Goal: Task Accomplishment & Management: Use online tool/utility

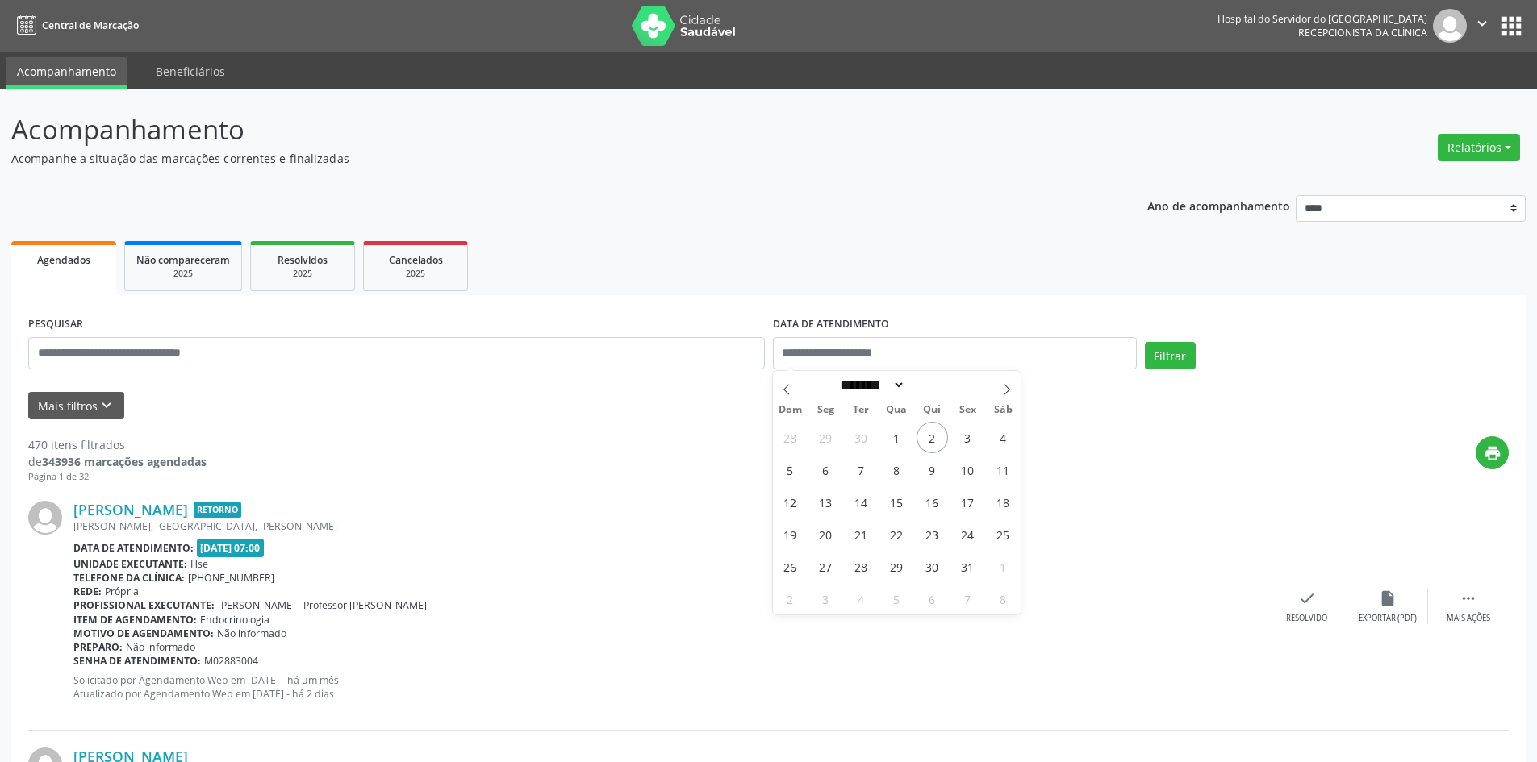
select select "*"
drag, startPoint x: 57, startPoint y: 406, endPoint x: 65, endPoint y: 402, distance: 8.7
click at [63, 404] on button "Mais filtros keyboard_arrow_down" at bounding box center [76, 406] width 96 height 28
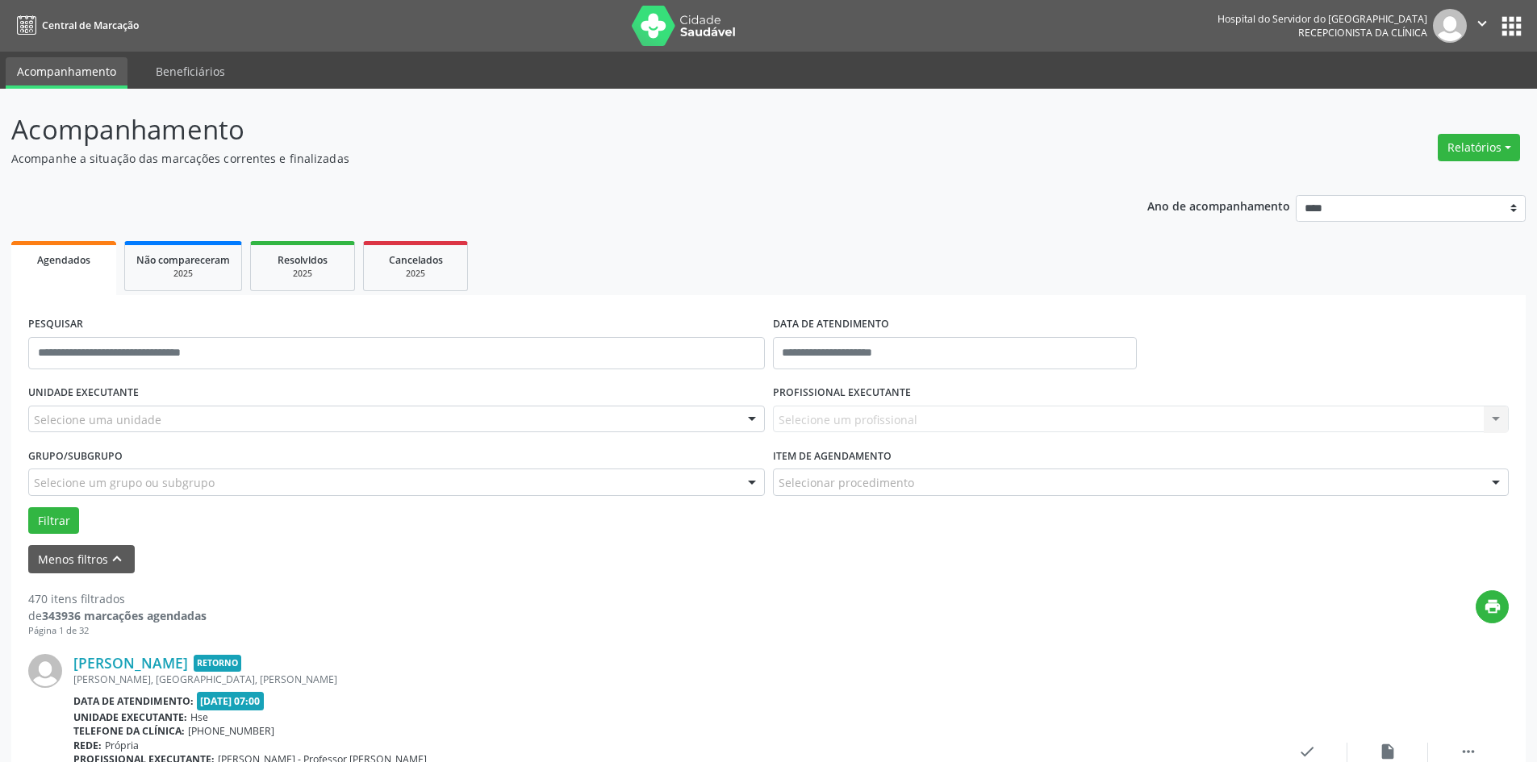
click at [680, 251] on ul "Agendados Não compareceram 2025 Resolvidos 2025 Cancelados 2025" at bounding box center [768, 266] width 1514 height 58
click at [1446, 142] on button "Relatórios" at bounding box center [1478, 147] width 82 height 27
click at [1383, 177] on link "Agendamentos" at bounding box center [1433, 182] width 173 height 23
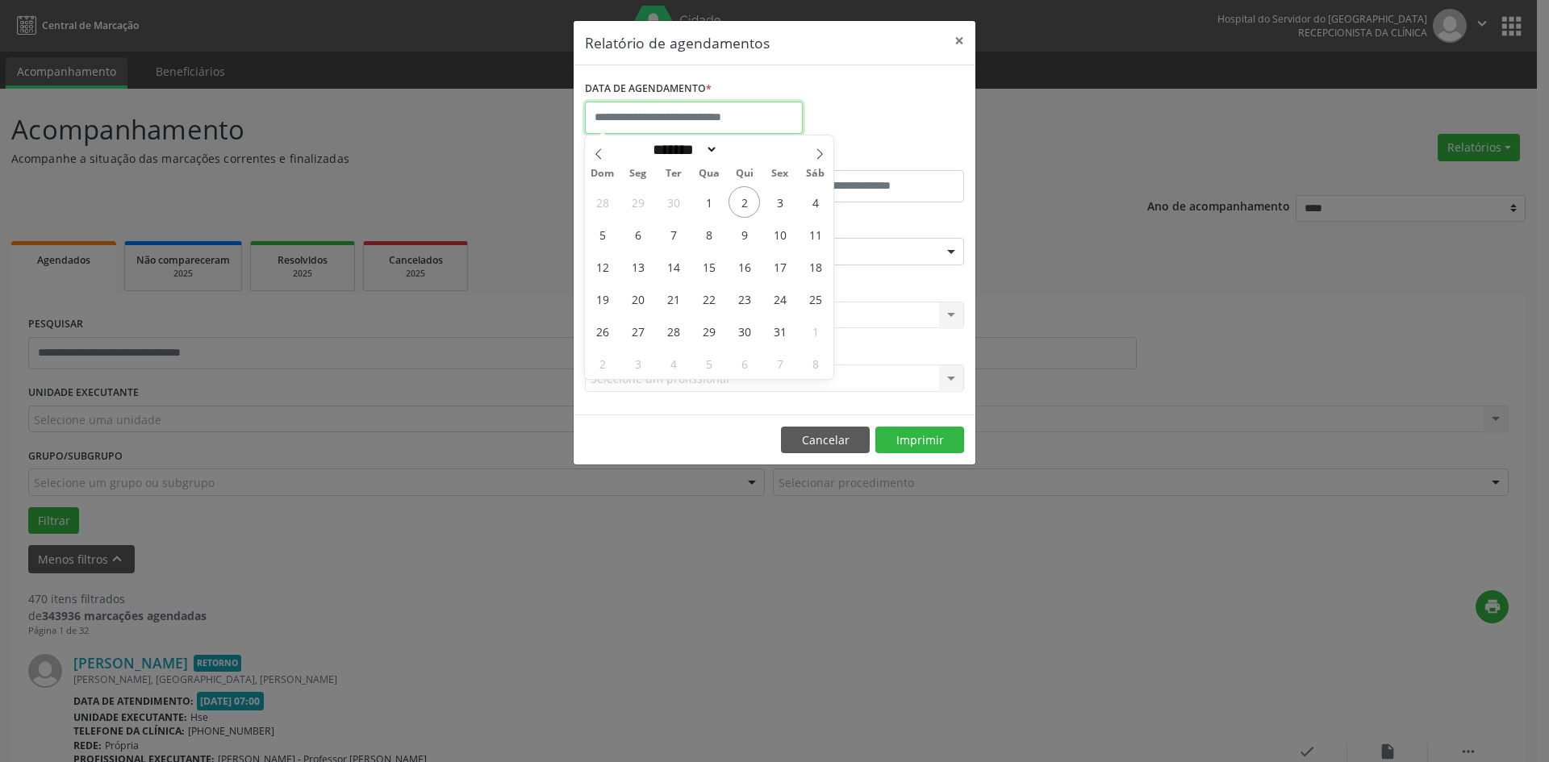
click at [689, 122] on input "text" at bounding box center [694, 118] width 218 height 32
click at [586, 149] on span at bounding box center [598, 149] width 27 height 27
click at [807, 152] on span at bounding box center [819, 149] width 27 height 27
select select "*"
click at [711, 236] on span "8" at bounding box center [708, 234] width 31 height 31
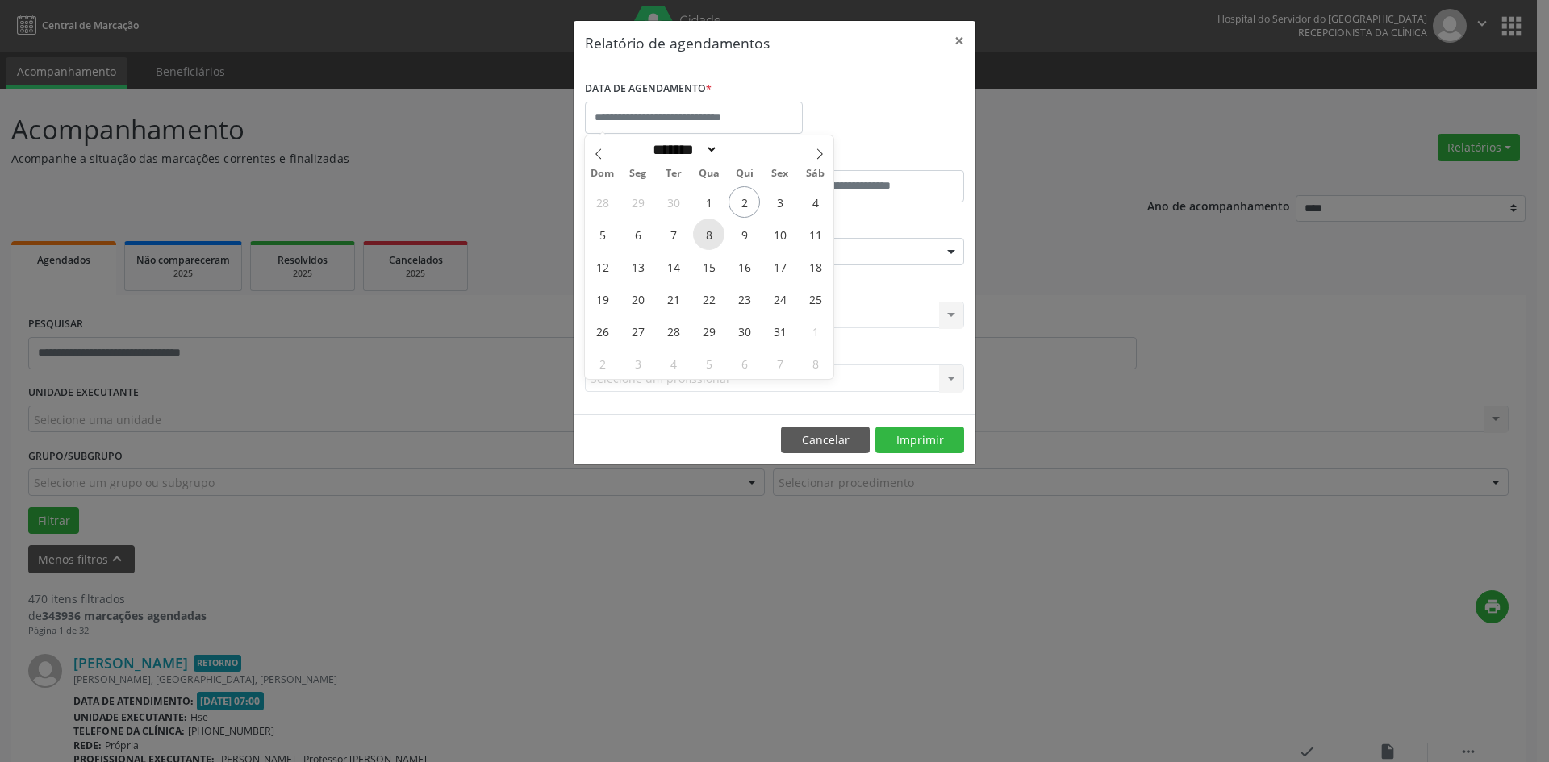
type input "**********"
click at [711, 236] on span "8" at bounding box center [708, 234] width 31 height 31
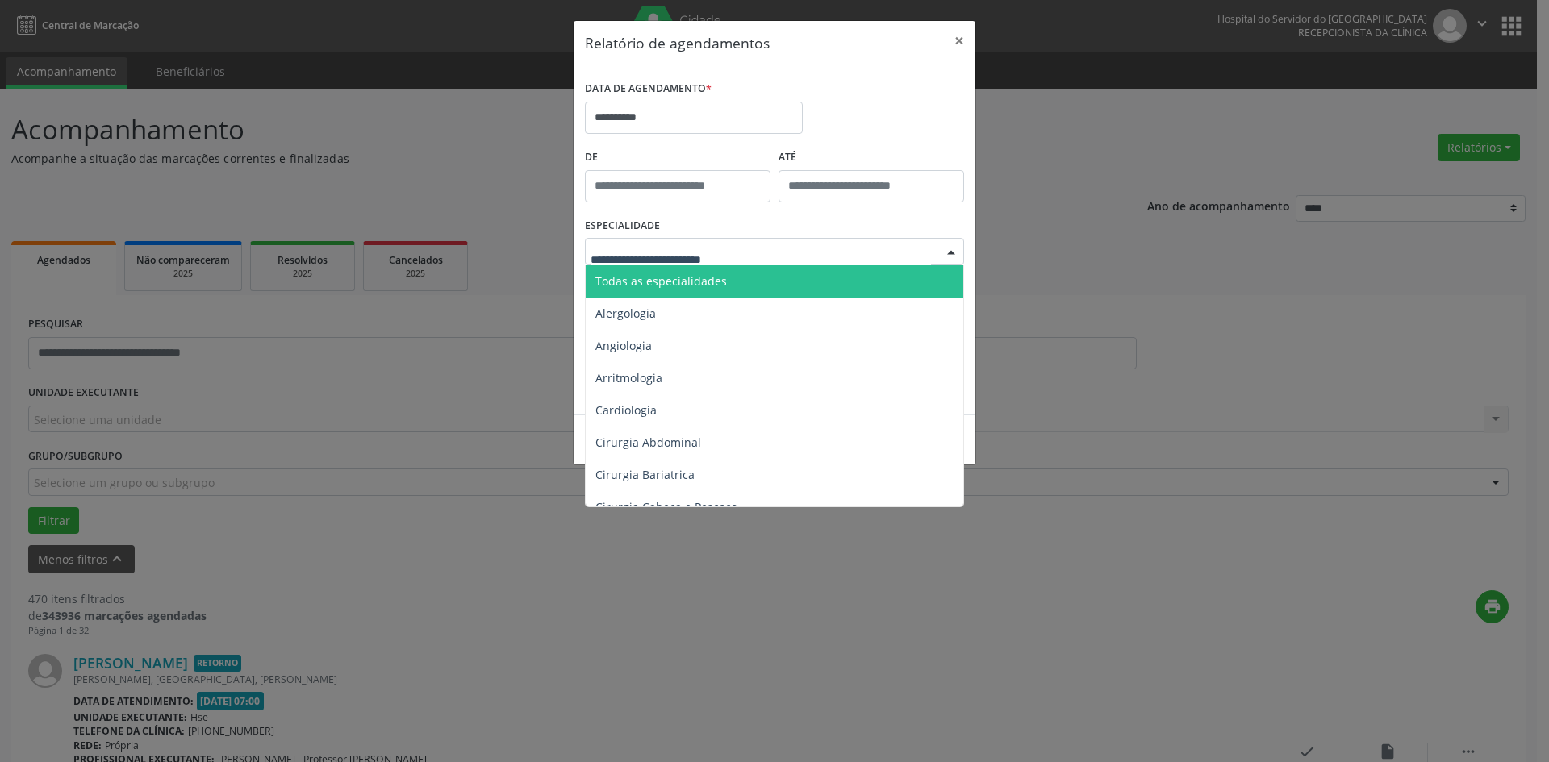
click at [654, 281] on span "Todas as especialidades" at bounding box center [660, 280] width 131 height 15
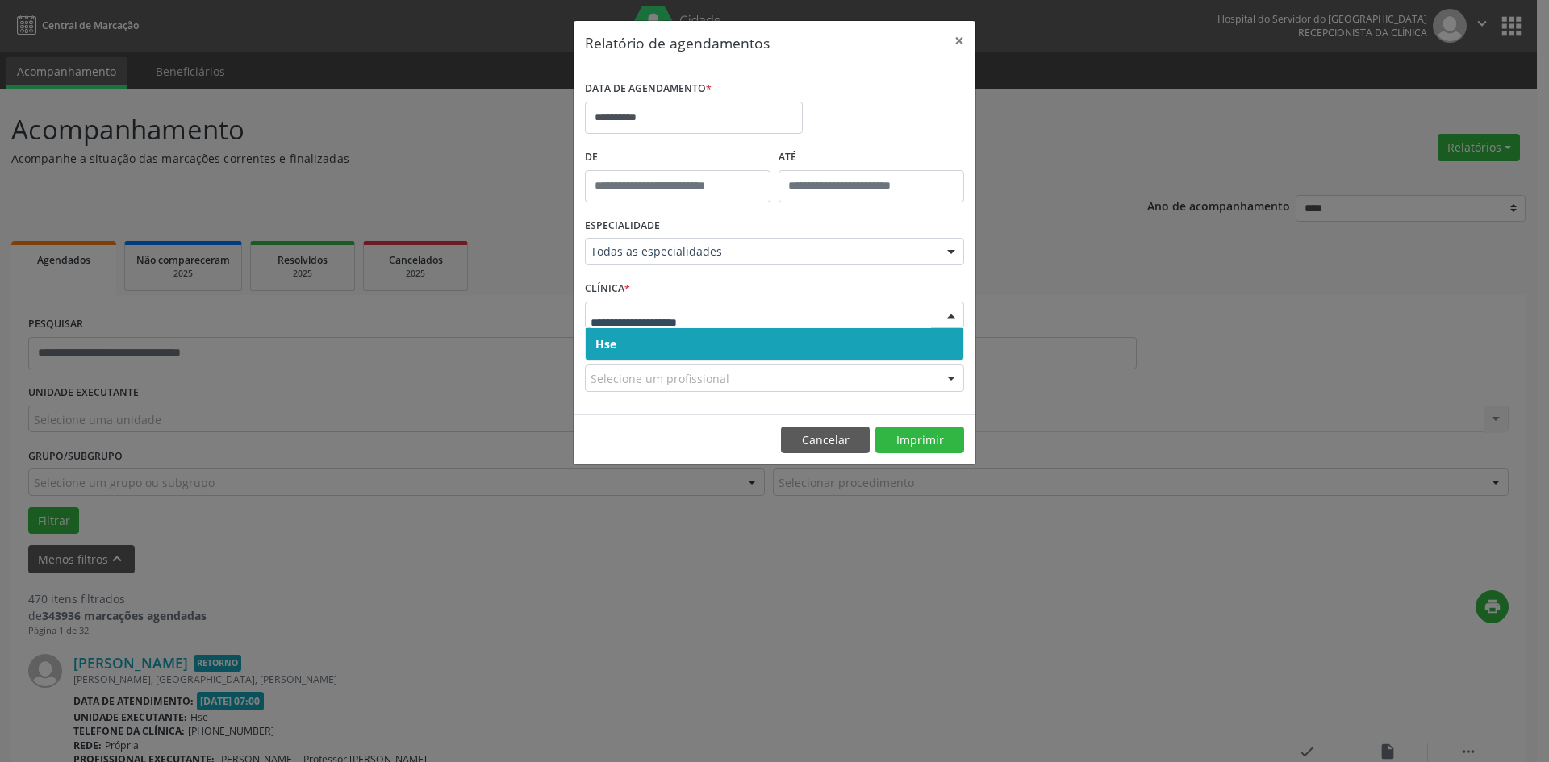
click at [647, 306] on div at bounding box center [774, 315] width 379 height 27
click at [641, 338] on span "Hse" at bounding box center [774, 344] width 377 height 32
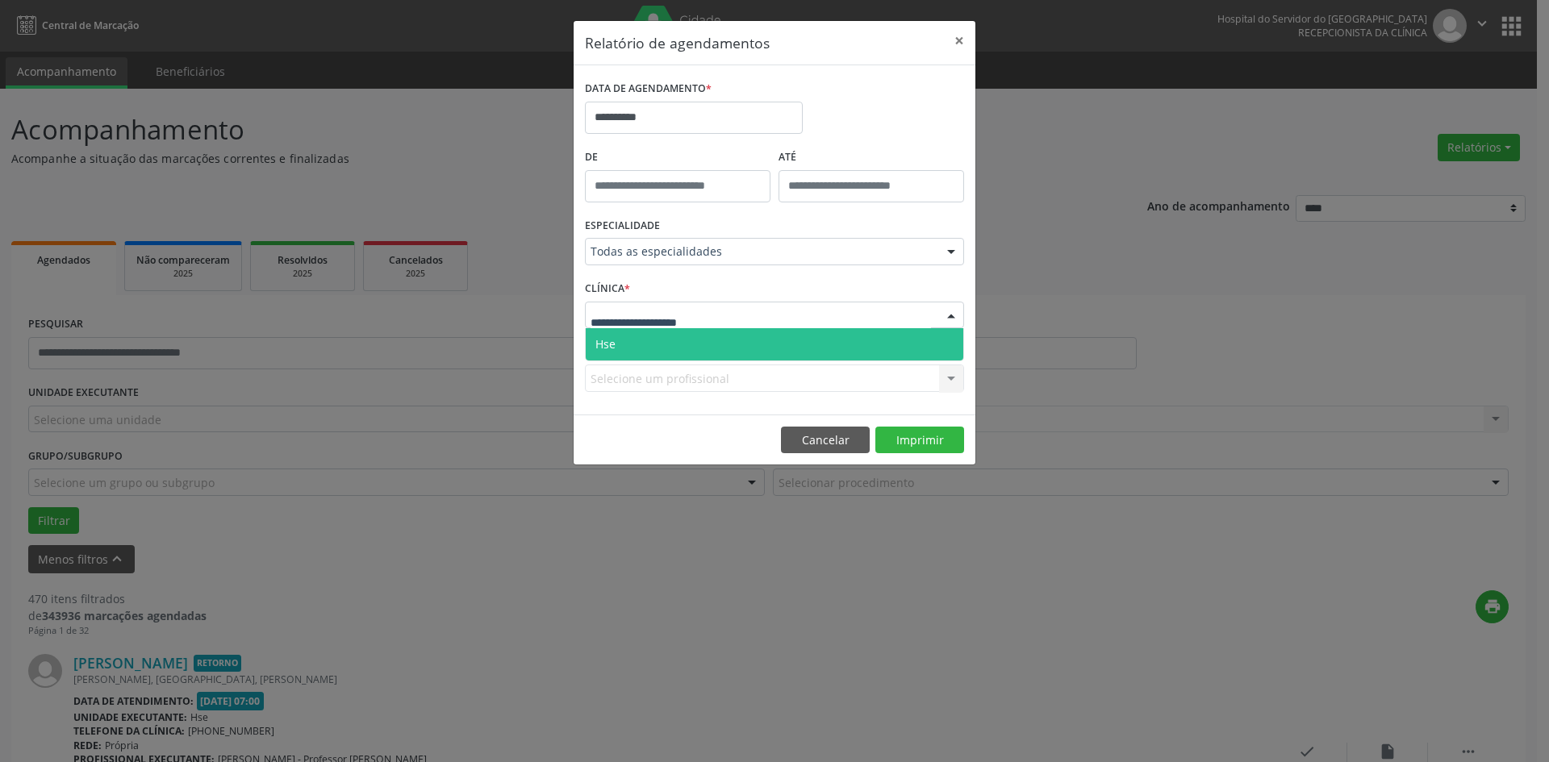
drag, startPoint x: 642, startPoint y: 319, endPoint x: 648, endPoint y: 333, distance: 14.8
click at [650, 344] on span "Hse" at bounding box center [774, 344] width 377 height 32
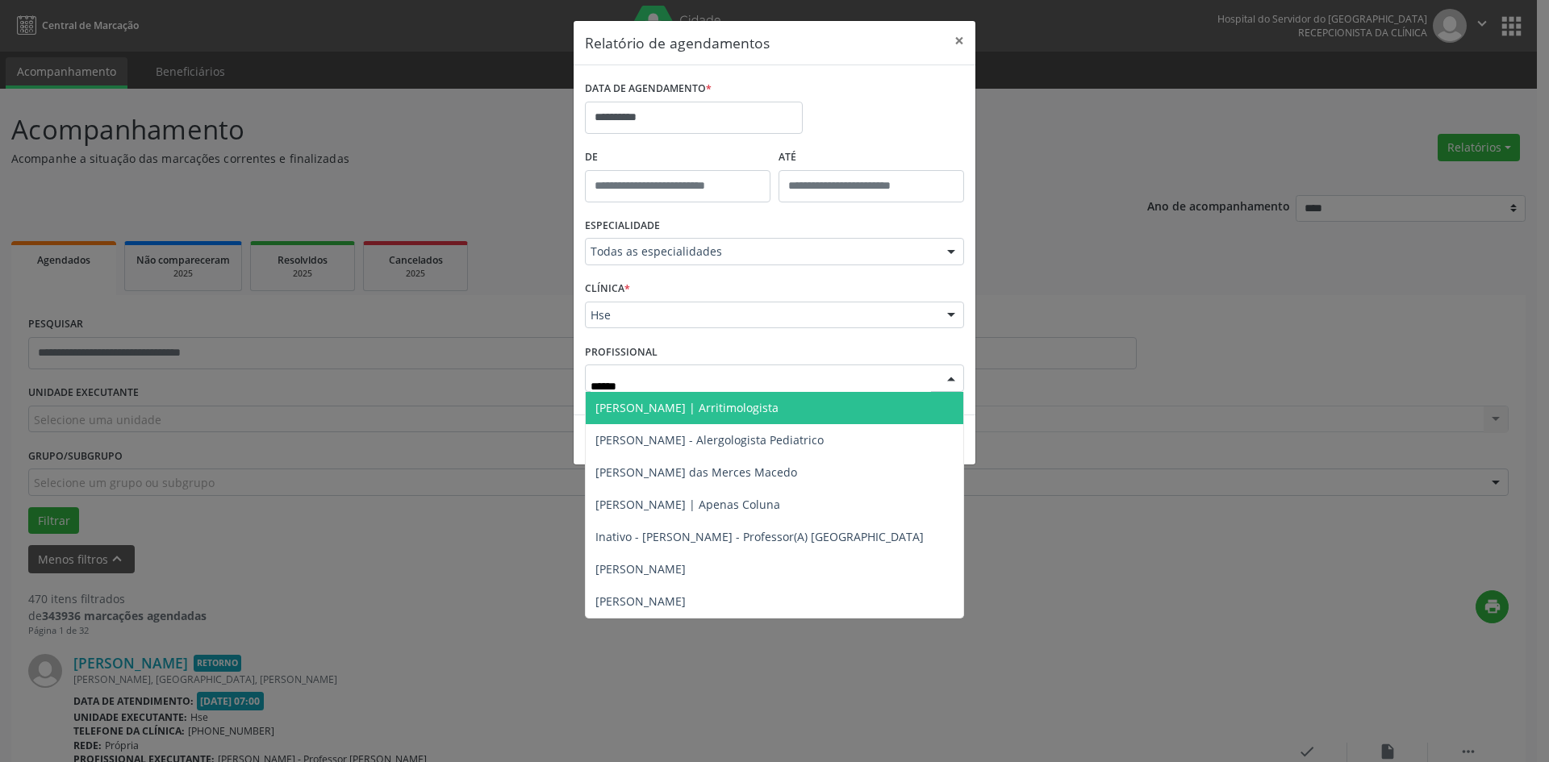
type input "*******"
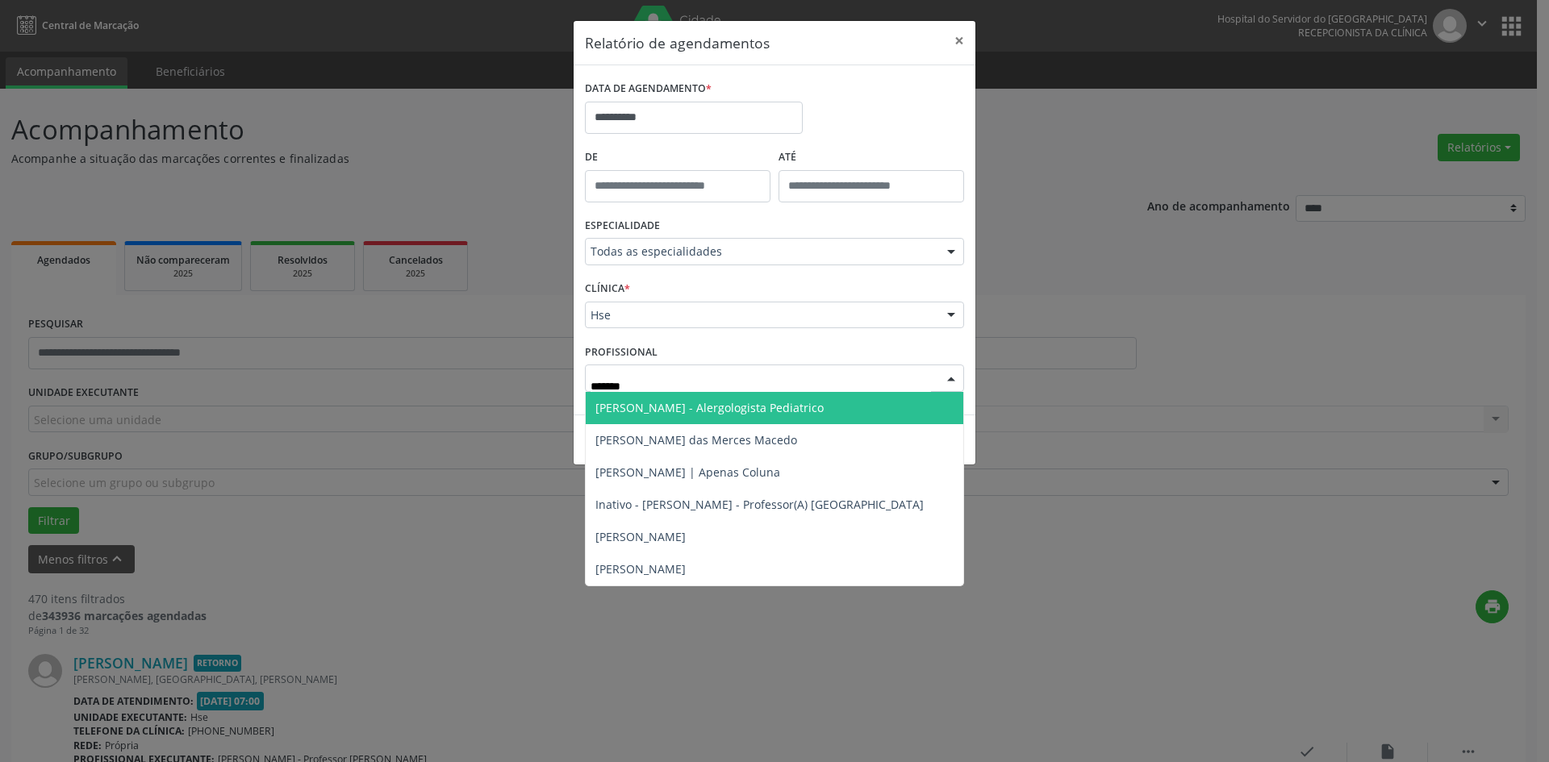
click at [740, 400] on span "[PERSON_NAME] - Alergologista Pediatrico" at bounding box center [709, 407] width 228 height 15
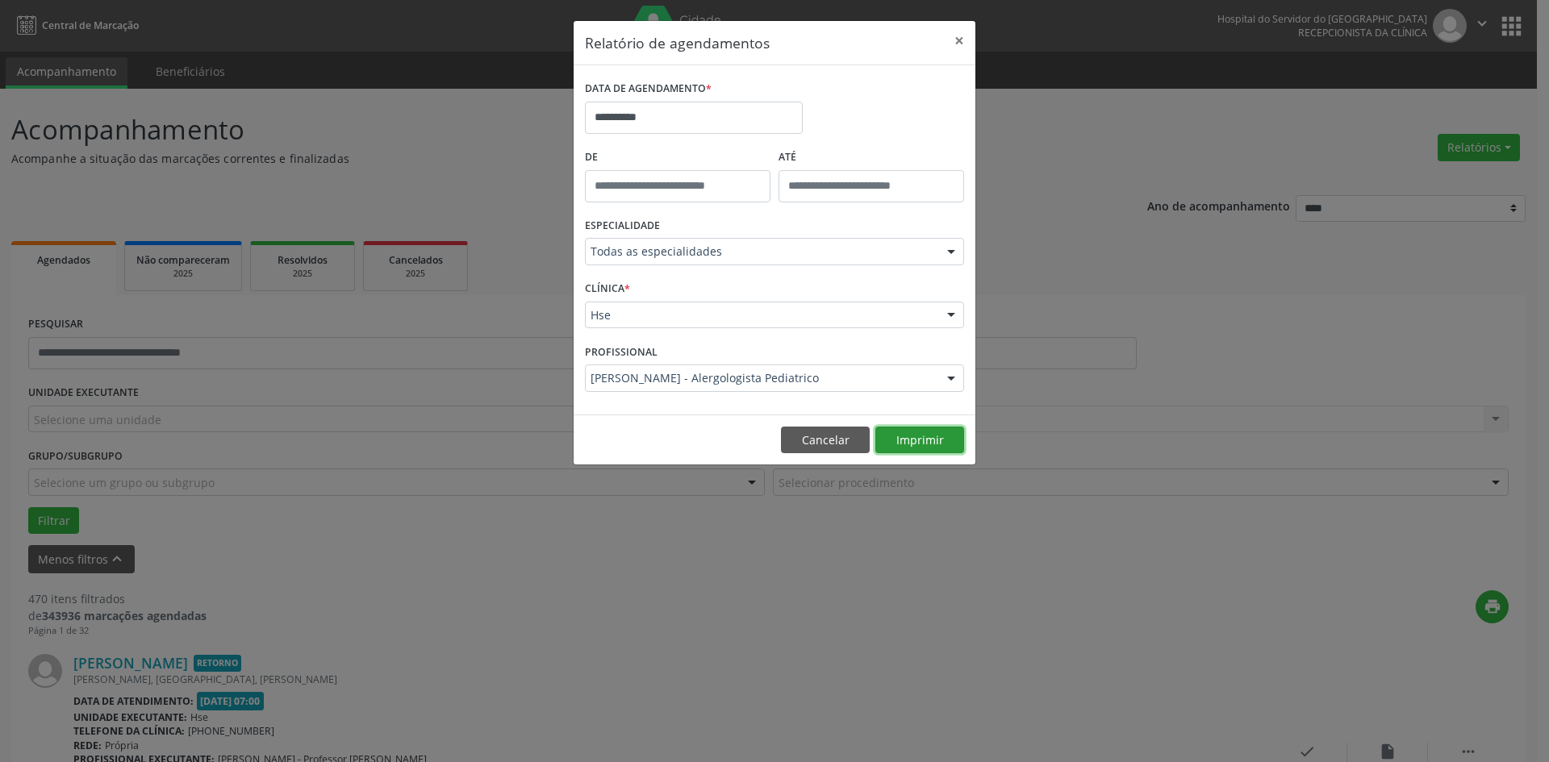
click at [937, 445] on button "Imprimir" at bounding box center [919, 440] width 89 height 27
drag, startPoint x: 837, startPoint y: 445, endPoint x: 822, endPoint y: 444, distance: 15.3
click at [832, 446] on button "Cancelar" at bounding box center [825, 440] width 89 height 27
